Goal: Task Accomplishment & Management: Complete application form

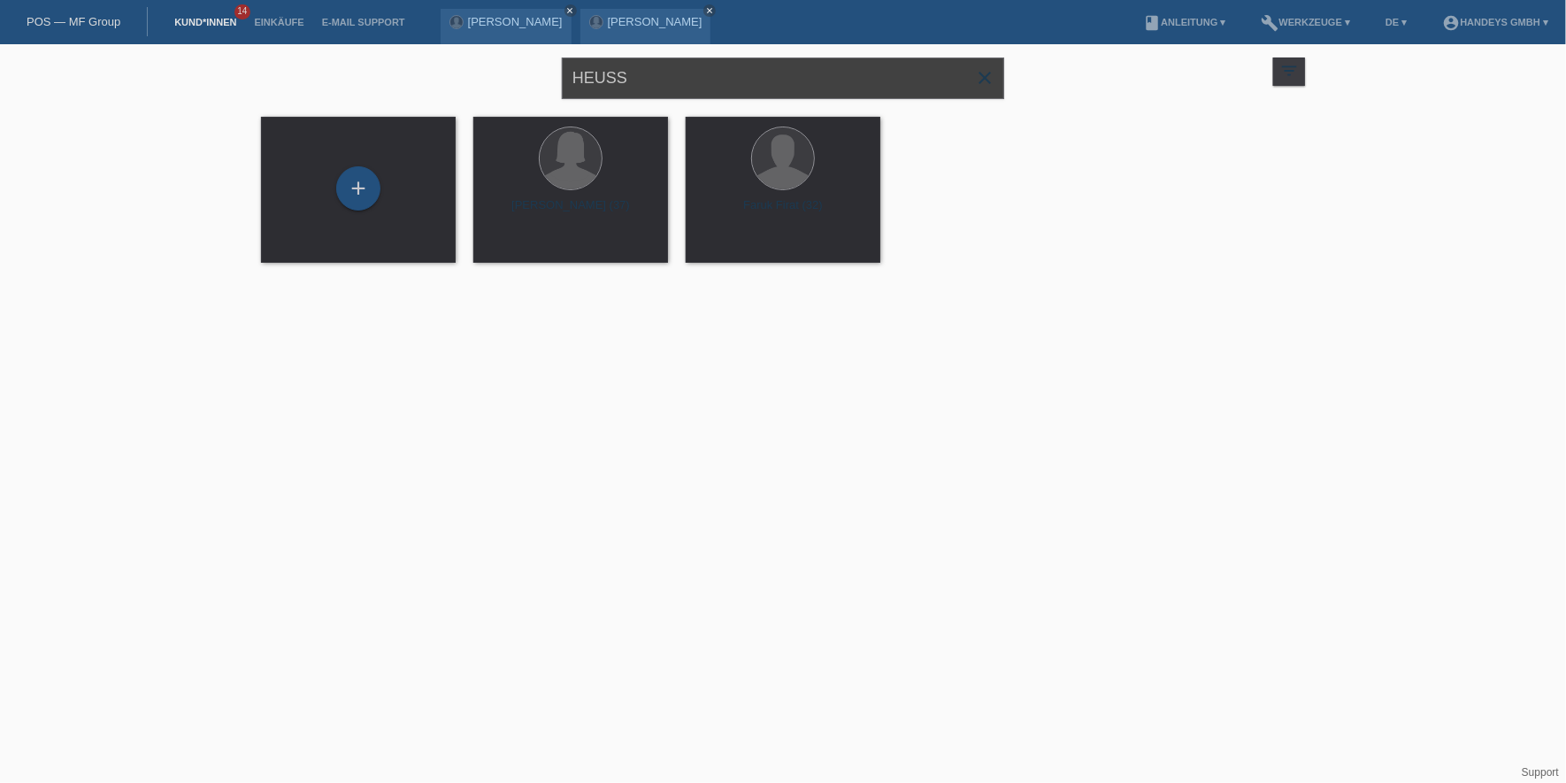
drag, startPoint x: 671, startPoint y: 81, endPoint x: 439, endPoint y: 65, distance: 232.3
click at [440, 64] on div "HEUSS close filter_list view_module Alle Kund*innen anzeigen star Markierte Kun…" at bounding box center [783, 76] width 1062 height 64
type input "fely ahmed"
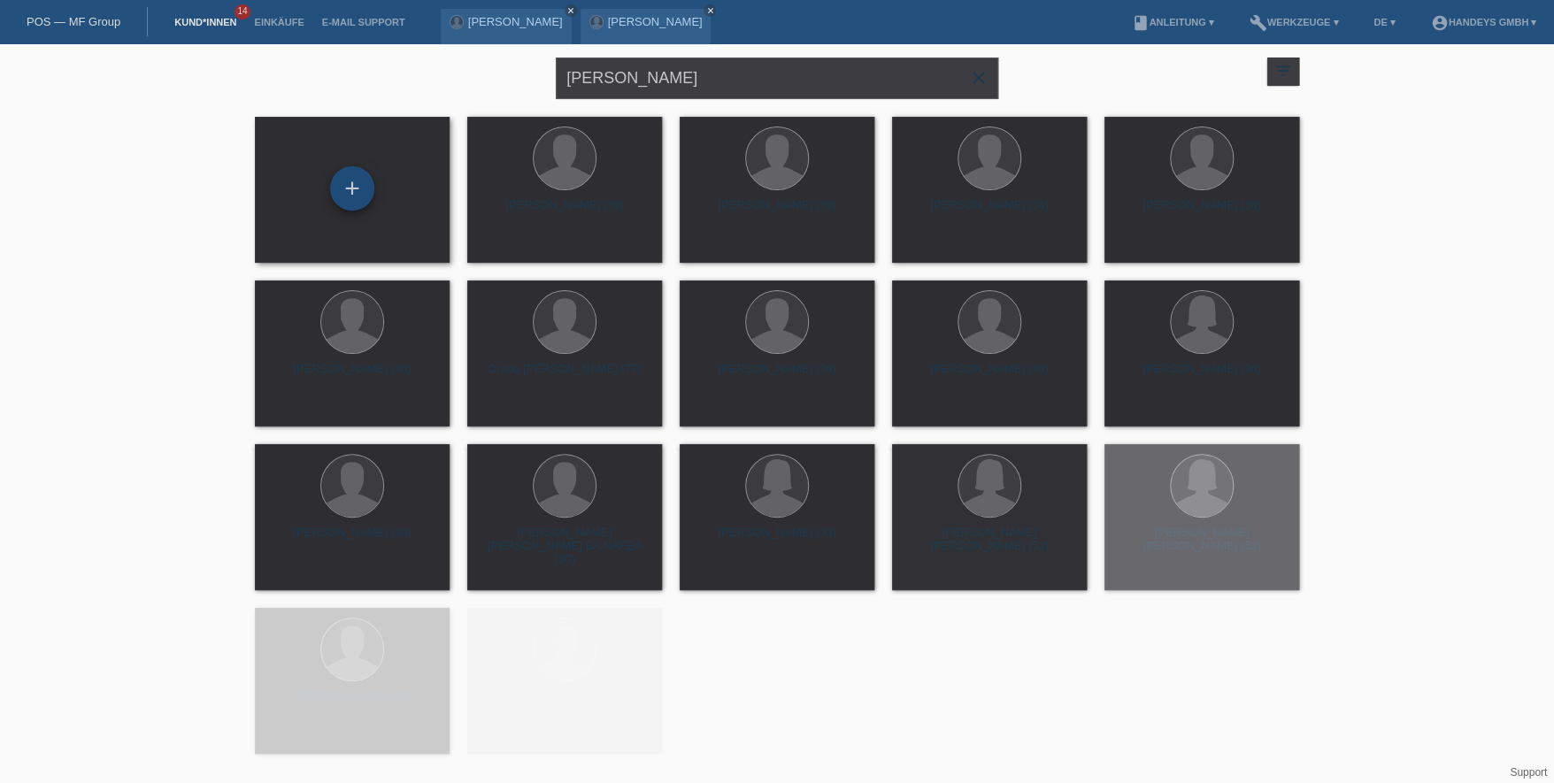
click at [371, 193] on div "+" at bounding box center [352, 188] width 44 height 44
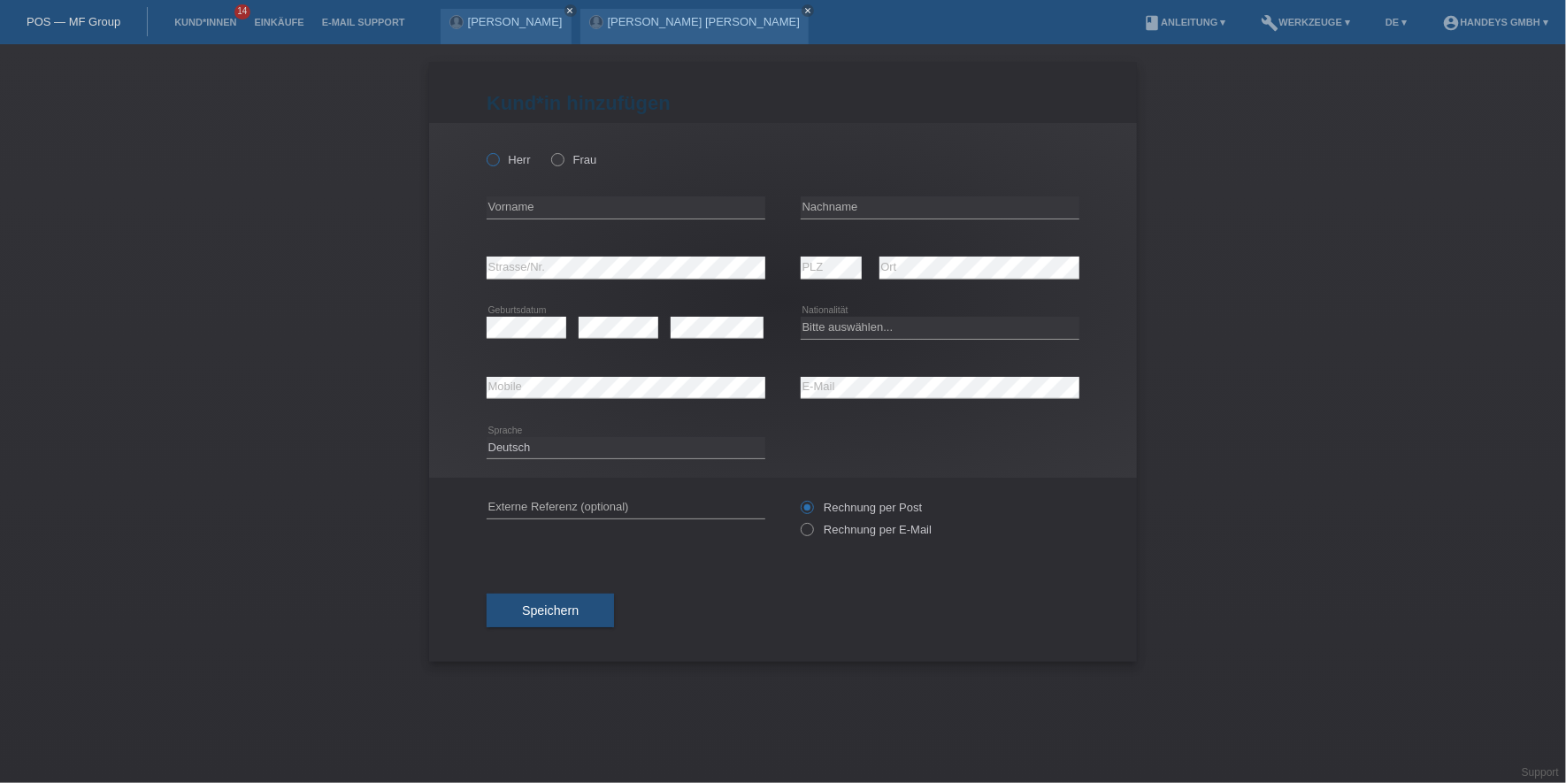
click at [518, 159] on label "Herr" at bounding box center [509, 159] width 44 height 13
click at [498, 159] on input "Herr" at bounding box center [493, 159] width 12 height 12
radio input "true"
click at [503, 215] on input "text" at bounding box center [626, 207] width 279 height 22
type input "[PERSON_NAME]"
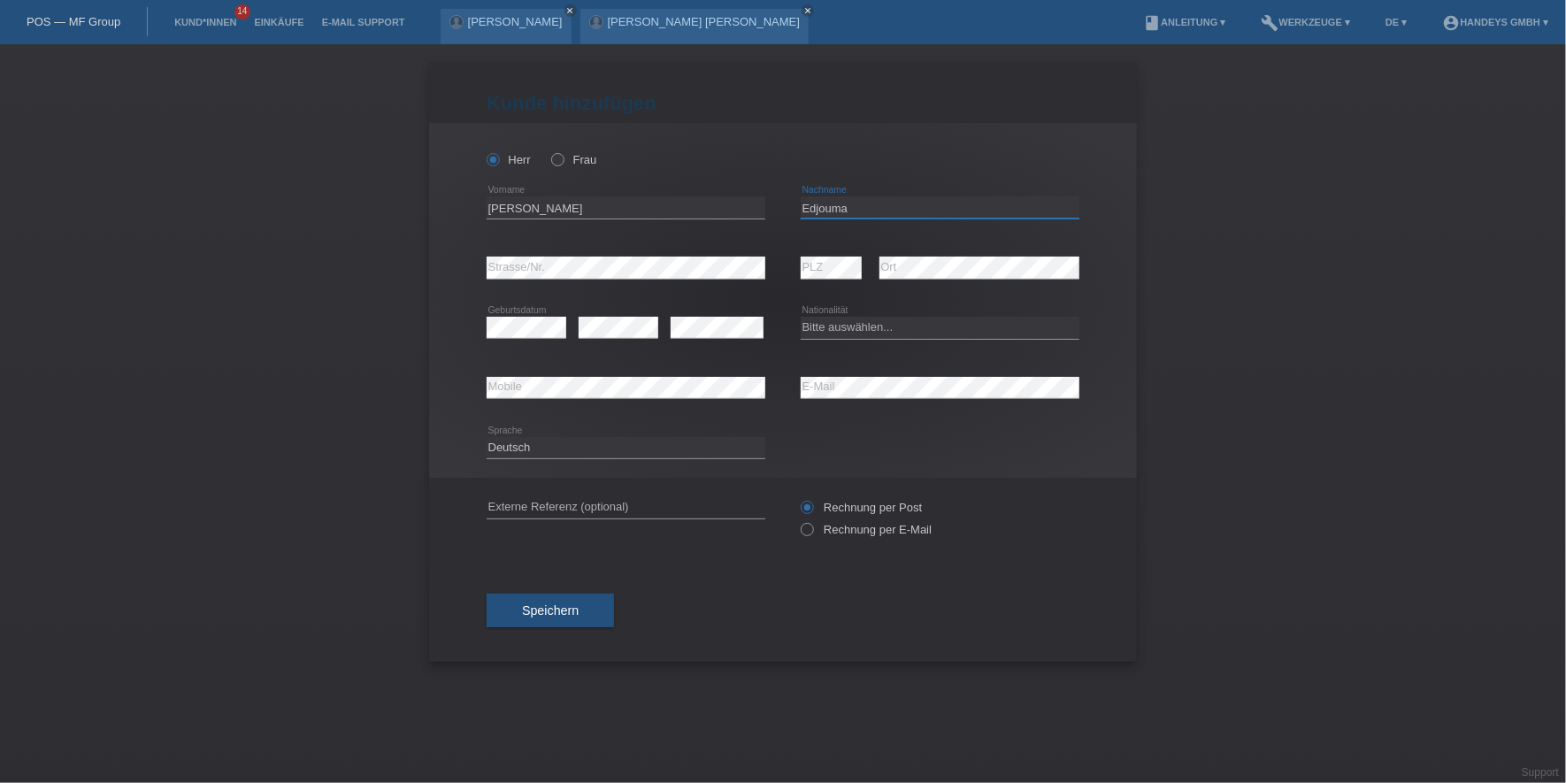
type input "Edjouma"
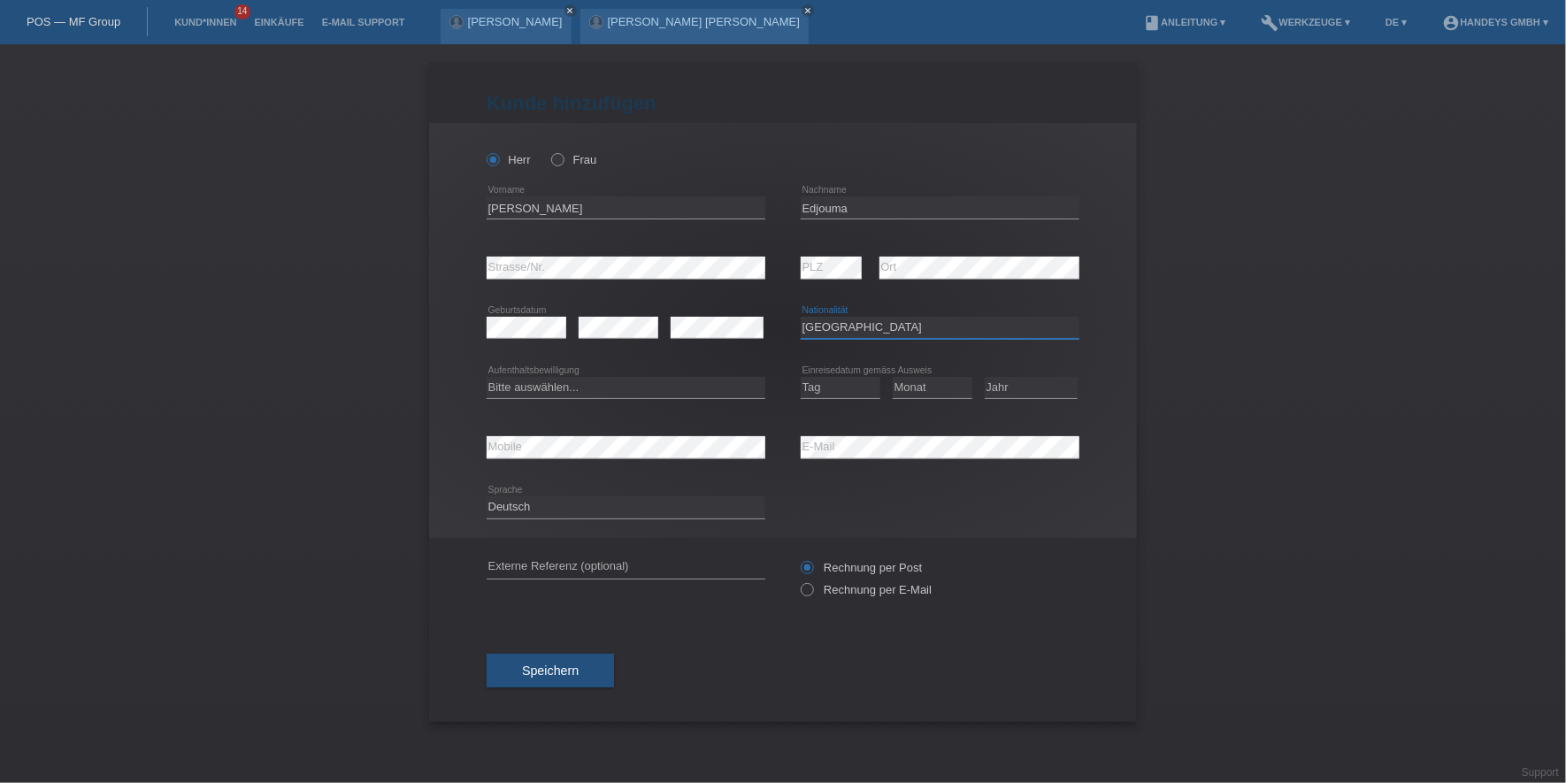
click at [857, 327] on select "Bitte auswählen... Schweiz Deutschland Liechtenstein Österreich ------------ Af…" at bounding box center [940, 327] width 279 height 21
select select "FR"
click at [801, 317] on select "Bitte auswählen... Schweiz Deutschland Liechtenstein Österreich ------------ Af…" at bounding box center [940, 327] width 279 height 21
click at [567, 400] on div "Bitte auswählen... C B B - Flüchtlingsstatus Andere error Aufenthaltsbewilligung" at bounding box center [626, 388] width 279 height 60
click at [578, 390] on select "Bitte auswählen... C B B - Flüchtlingsstatus Andere" at bounding box center [626, 387] width 279 height 21
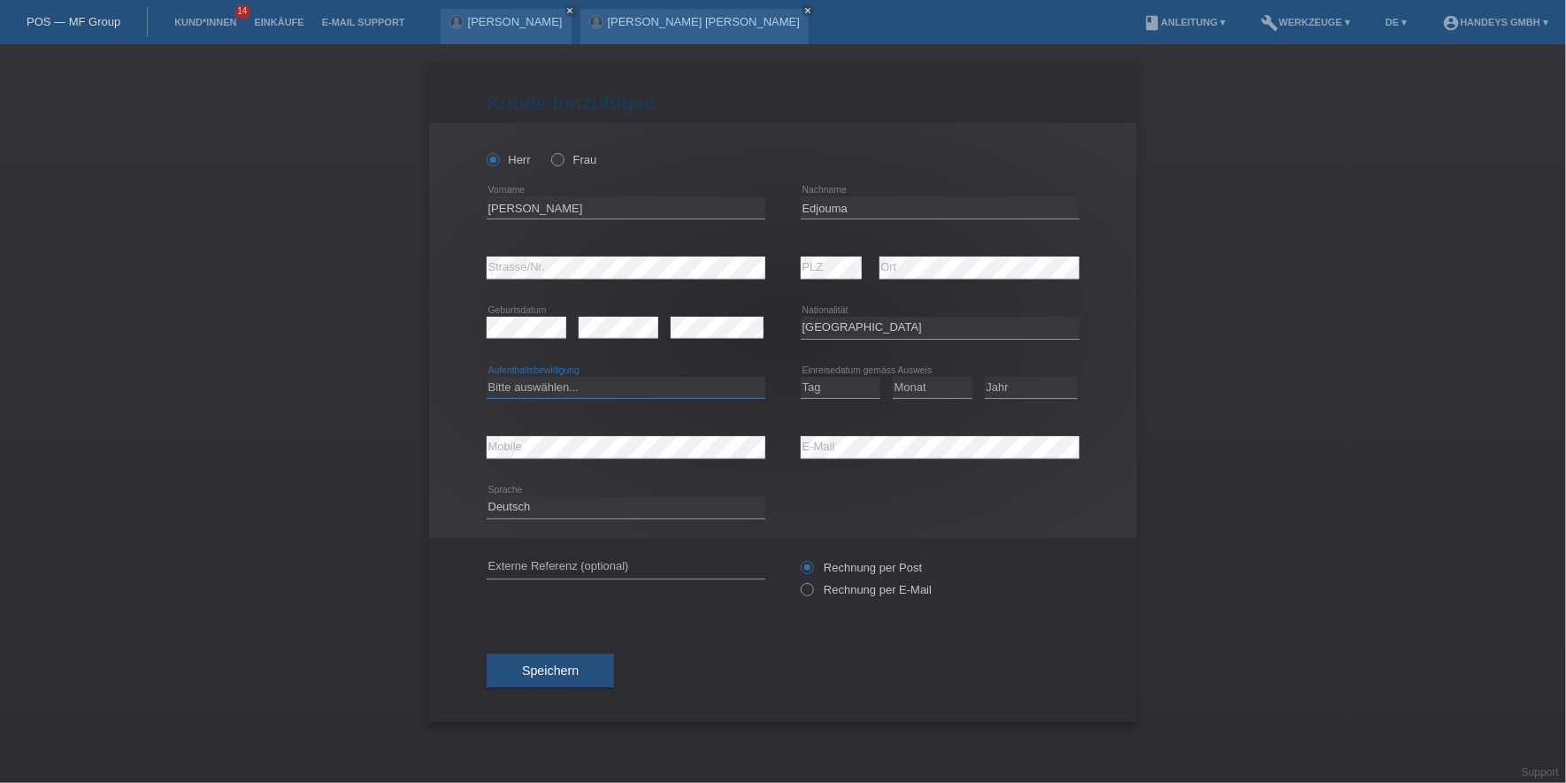
select select "B"
click at [487, 377] on select "Bitte auswählen... C B B - Flüchtlingsstatus Andere" at bounding box center [626, 387] width 279 height 21
click at [841, 399] on div "Tag 01 02 03 04 05 06 07 08 09 10 11 12 13 14 15 16" at bounding box center [841, 388] width 80 height 60
click at [860, 388] on select "Tag 01 02 03 04 05 06 07 08 09 10 11" at bounding box center [841, 387] width 80 height 21
select select "15"
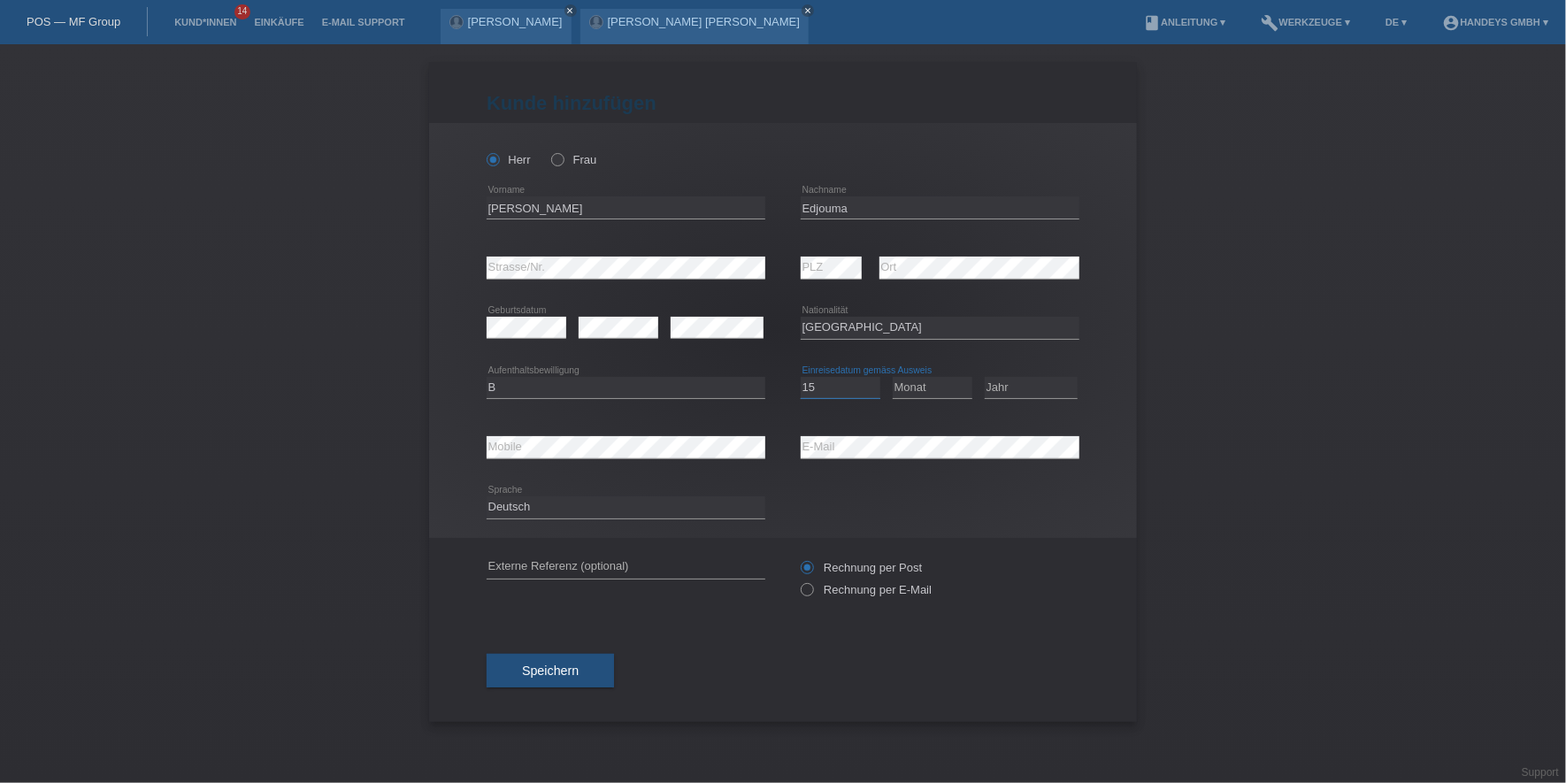
click at [801, 377] on select "Tag 01 02 03 04 05 06 07 08 09 10 11" at bounding box center [841, 387] width 80 height 21
select select "08"
select select "2023"
click at [347, 451] on div "Kund*in hinzufügen Kunde hinzufügen Kundin hinzufügen Herr Frau Fely Ahmed erro…" at bounding box center [783, 413] width 1566 height 739
click at [535, 568] on input "text" at bounding box center [626, 567] width 279 height 22
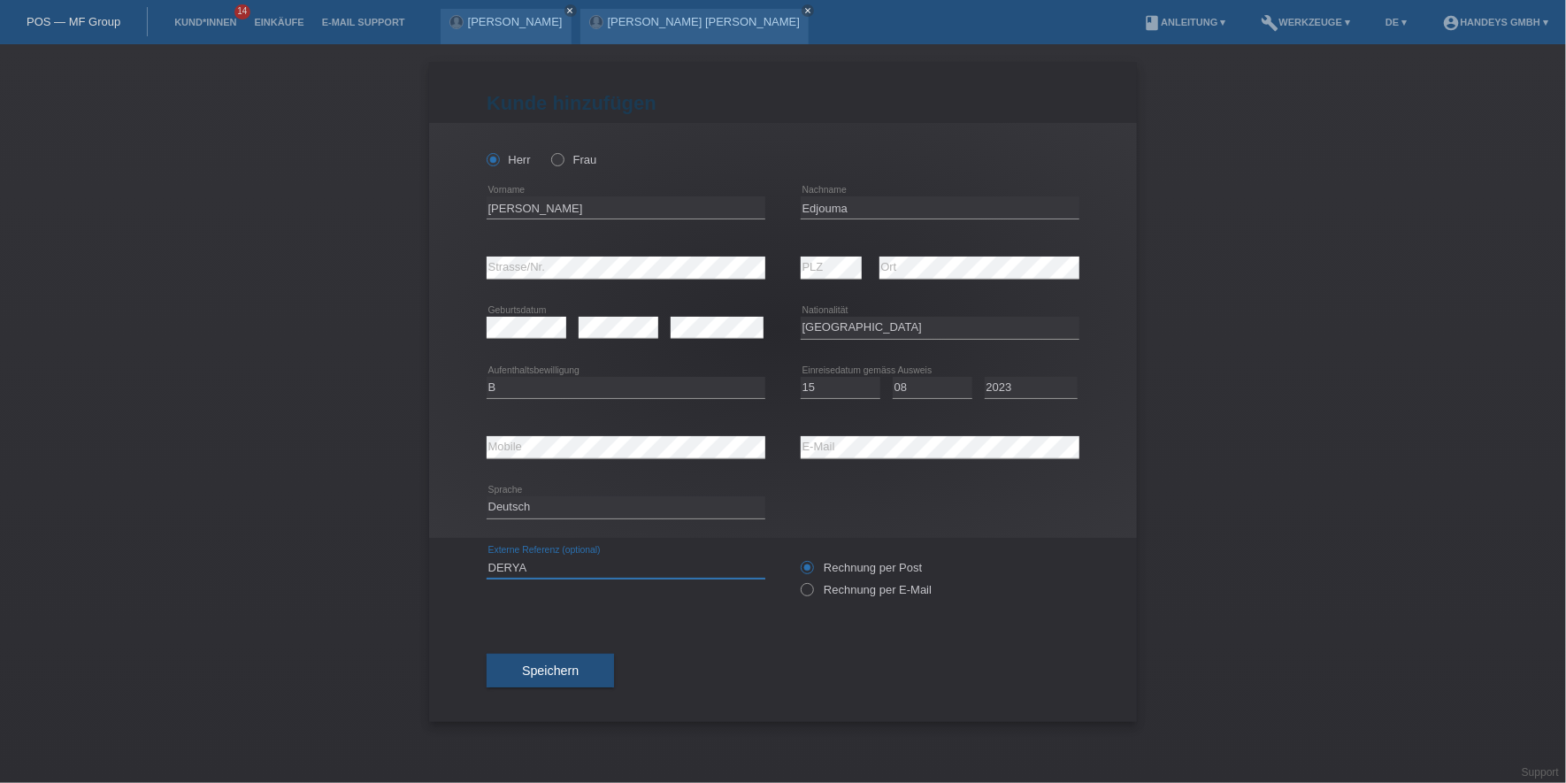
type input "DERYA"
click at [605, 677] on button "Speichern" at bounding box center [550, 671] width 127 height 34
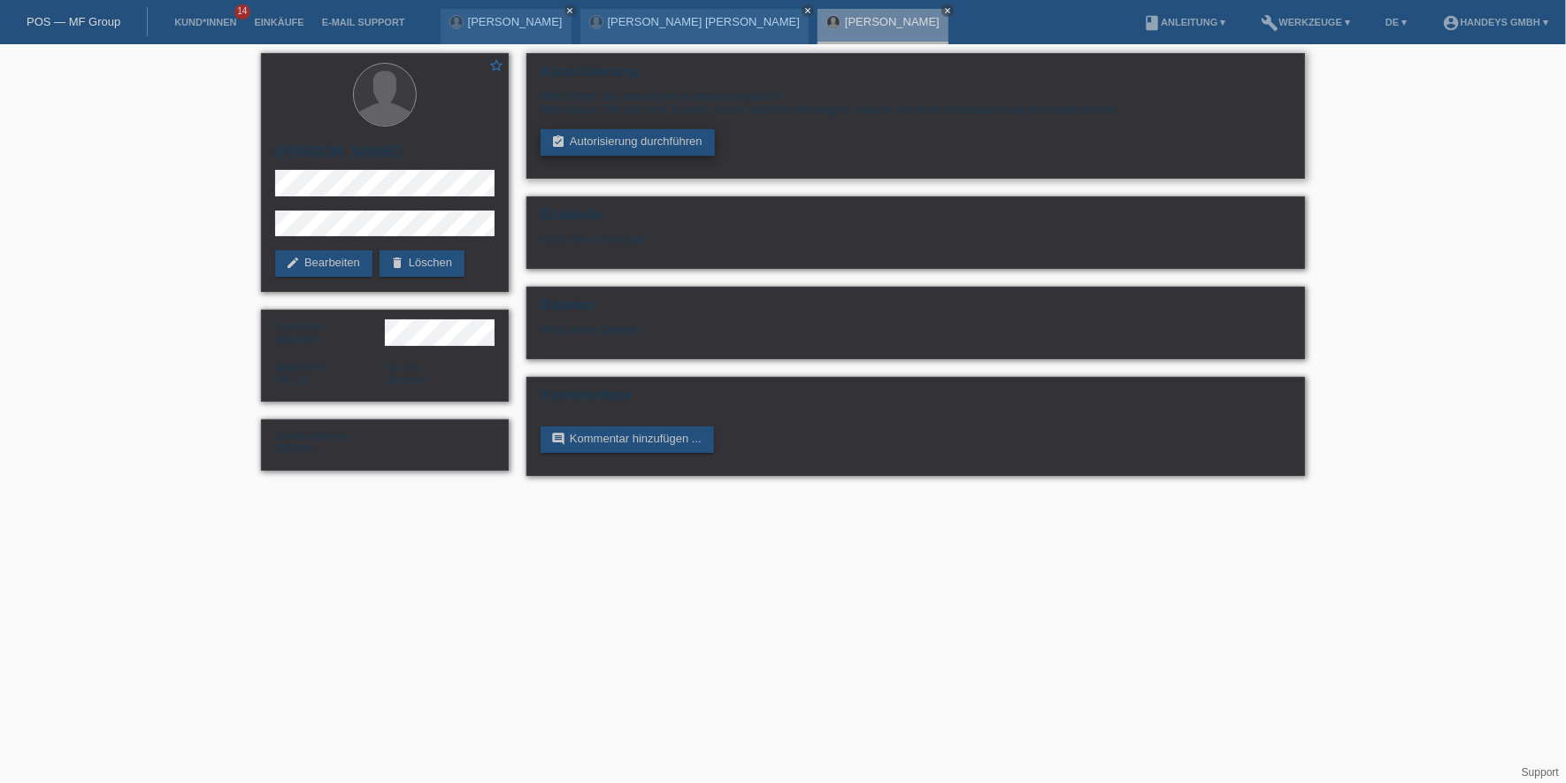
click at [599, 137] on link "assignment_turned_in Autorisierung durchführen" at bounding box center [628, 142] width 174 height 27
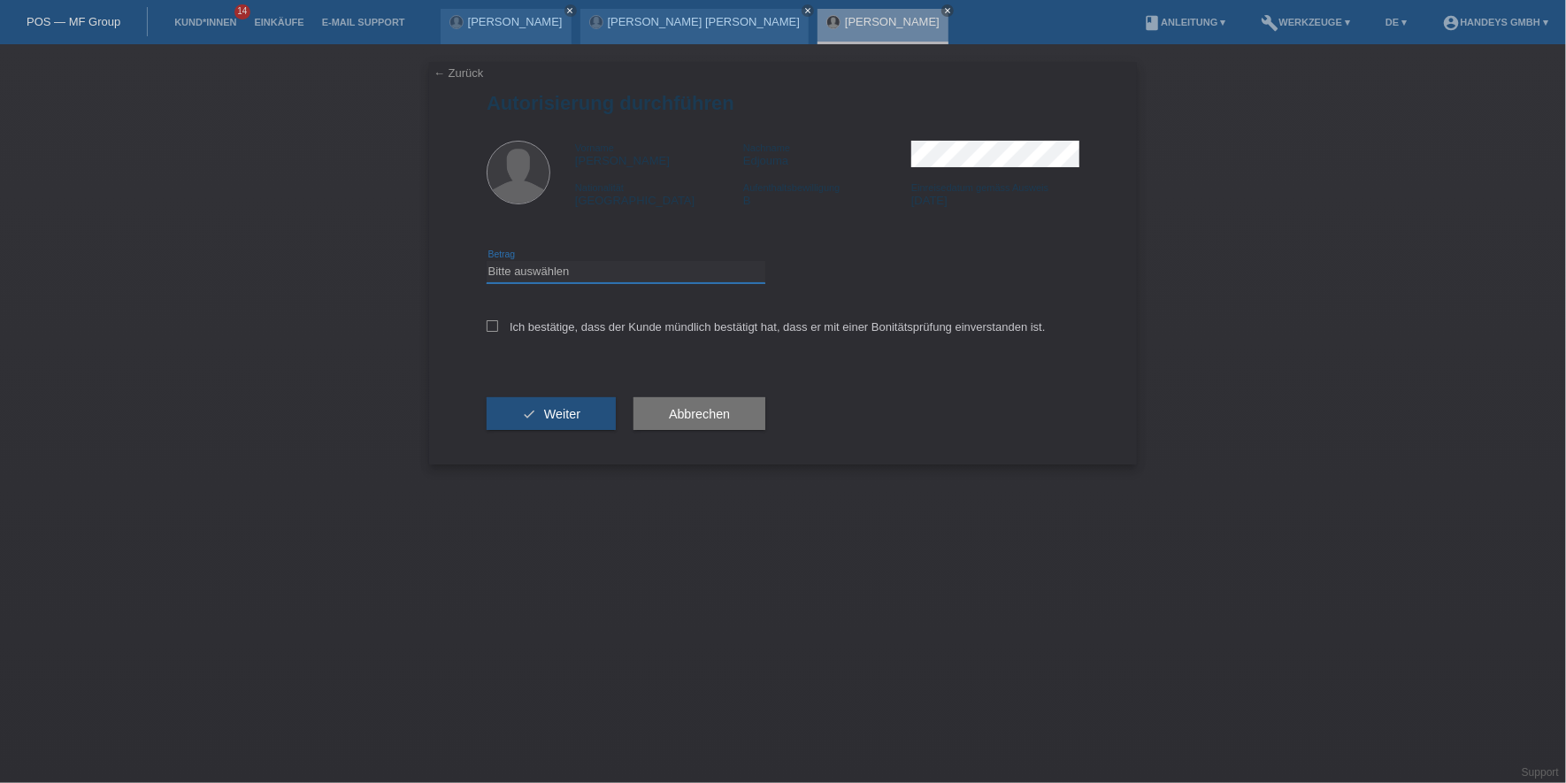
click at [602, 273] on select "Bitte auswählen CHF 1.00 - CHF 499.00 CHF 500.00 - CHF 1'999.00 CHF 2'000.00 - …" at bounding box center [626, 271] width 279 height 21
select select "3"
click at [487, 261] on select "Bitte auswählen CHF 1.00 - CHF 499.00 CHF 500.00 - CHF 1'999.00 CHF 2'000.00 - …" at bounding box center [626, 271] width 279 height 21
click at [563, 323] on label "Ich bestätige, dass der Kunde mündlich bestätigt hat, dass er mit einer Bonität…" at bounding box center [766, 326] width 559 height 13
click at [498, 323] on input "Ich bestätige, dass der Kunde mündlich bestätigt hat, dass er mit einer Bonität…" at bounding box center [493, 326] width 12 height 12
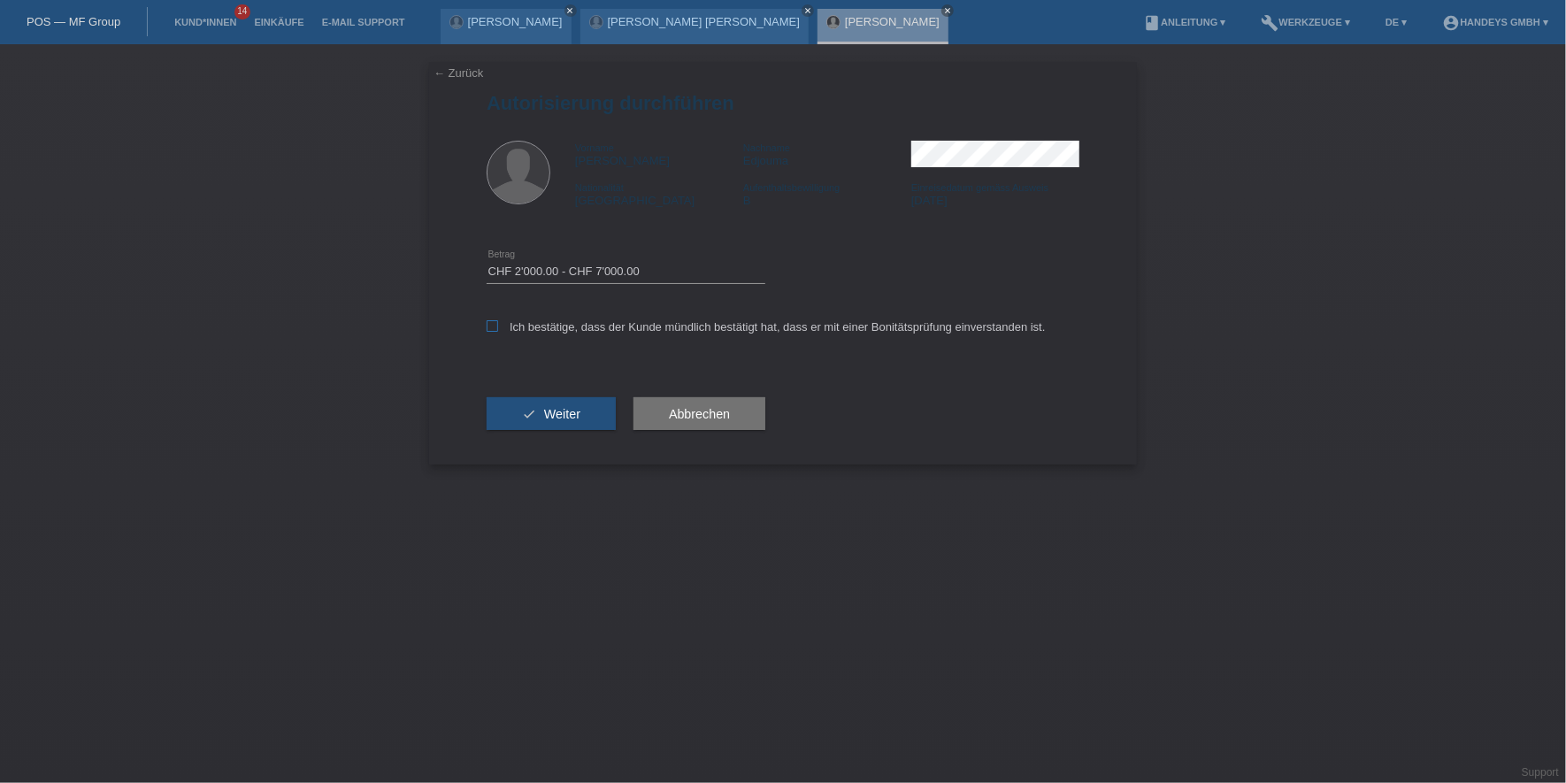
checkbox input "true"
click at [554, 419] on span "Weiter" at bounding box center [562, 414] width 36 height 14
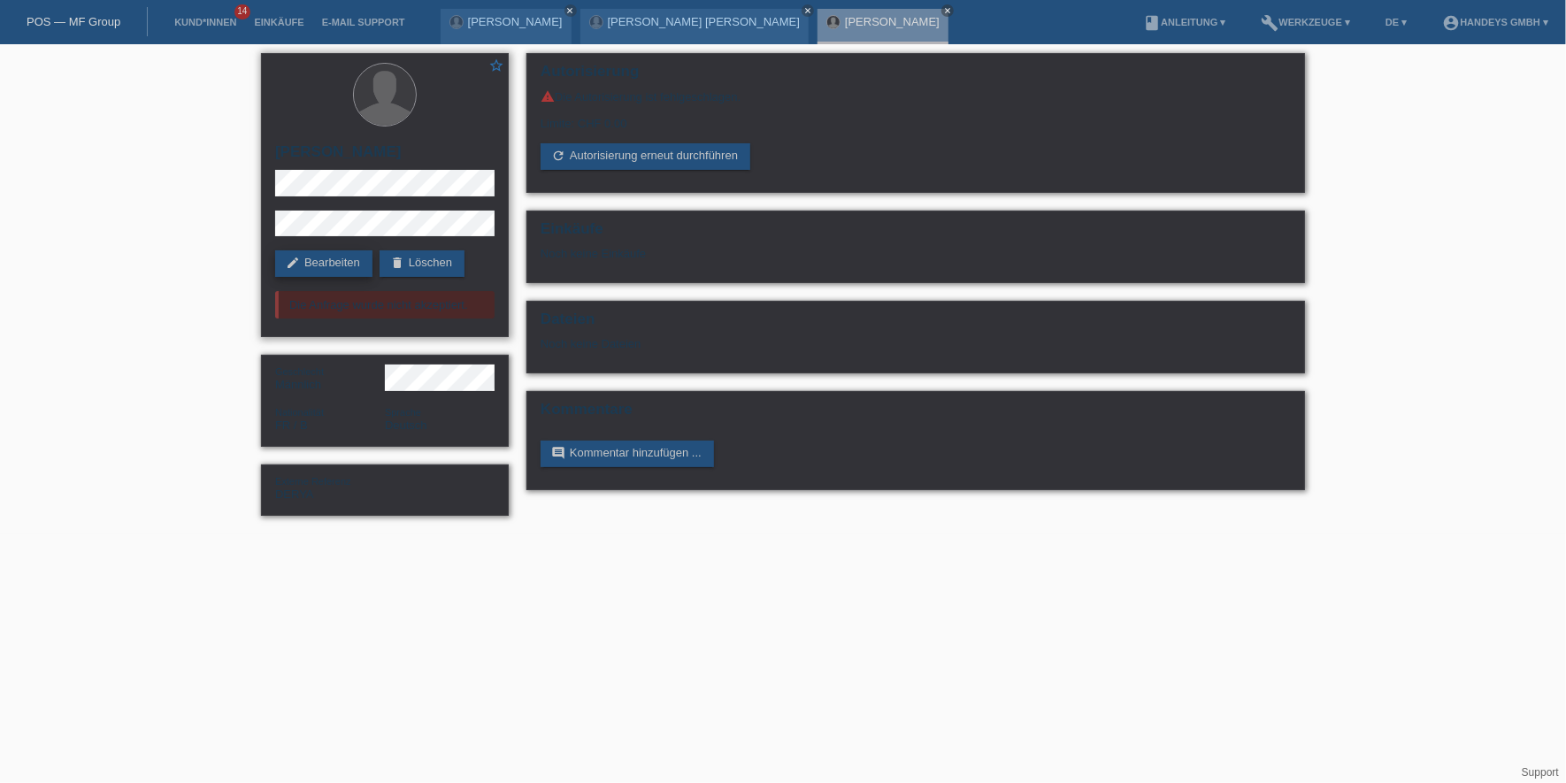
click at [331, 257] on link "edit Bearbeiten" at bounding box center [323, 263] width 97 height 27
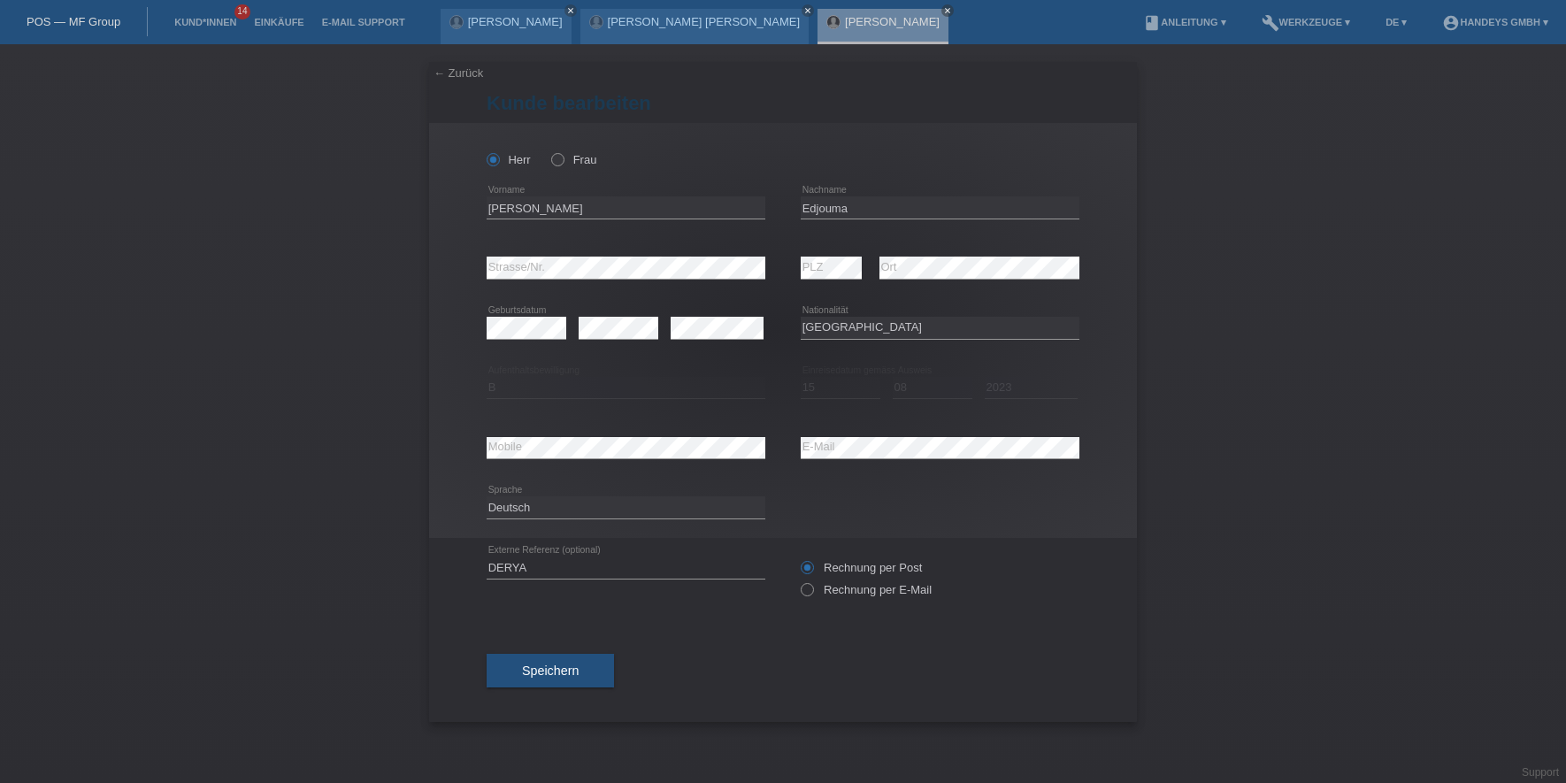
select select "FR"
select select "B"
select select "15"
select select "08"
select select "2023"
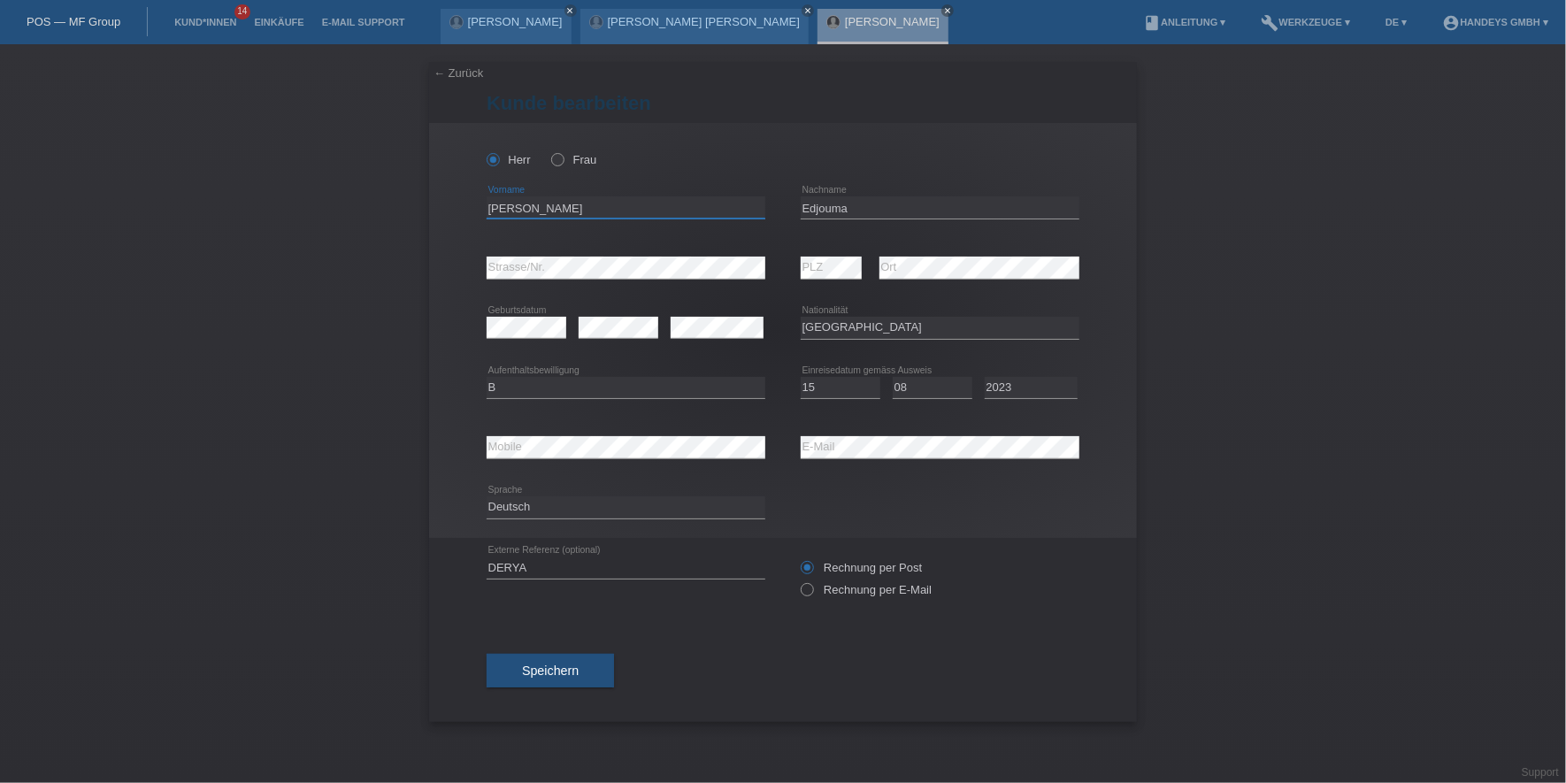
drag, startPoint x: 582, startPoint y: 211, endPoint x: 371, endPoint y: 220, distance: 211.7
click at [371, 220] on div "← Zurück Kunde bearbeiten Herr Frau Fely Ahmed error Vorname C" at bounding box center [783, 413] width 1566 height 739
click at [807, 207] on input "Edjouma" at bounding box center [940, 207] width 279 height 22
click at [817, 211] on input "Edjouma" at bounding box center [940, 207] width 279 height 22
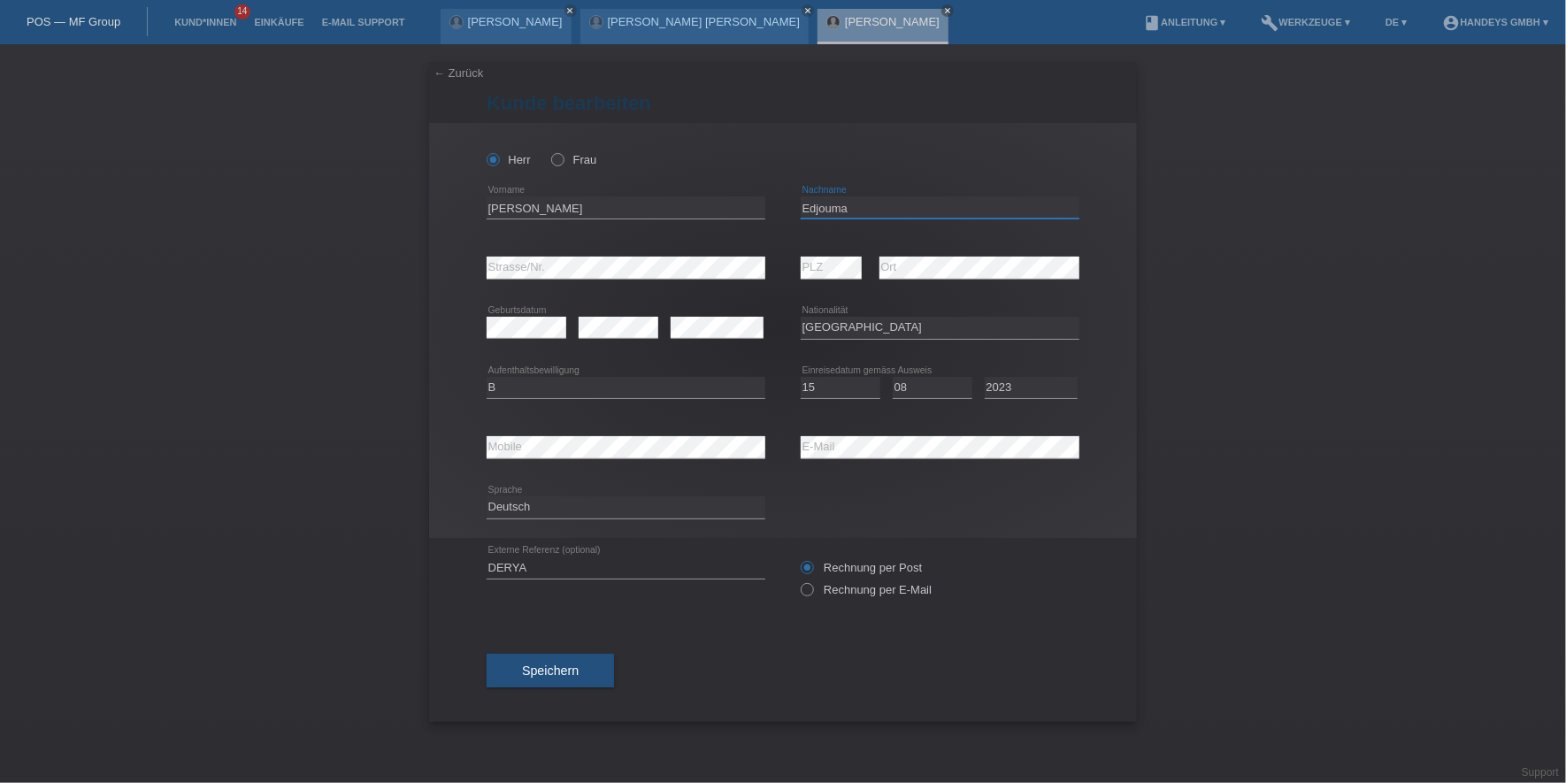
click at [817, 211] on input "Edjouma" at bounding box center [940, 207] width 279 height 22
drag, startPoint x: 580, startPoint y: 214, endPoint x: 368, endPoint y: 216, distance: 212.3
click at [368, 216] on div "← Zurück Kunde bearbeiten Herr Frau Fely Ahmed error Vorname C" at bounding box center [783, 413] width 1566 height 739
click at [718, 426] on div "error Mobile error E-Mail" at bounding box center [783, 448] width 593 height 60
click at [513, 469] on div "error Mobile" at bounding box center [626, 448] width 279 height 60
